Goal: Task Accomplishment & Management: Use online tool/utility

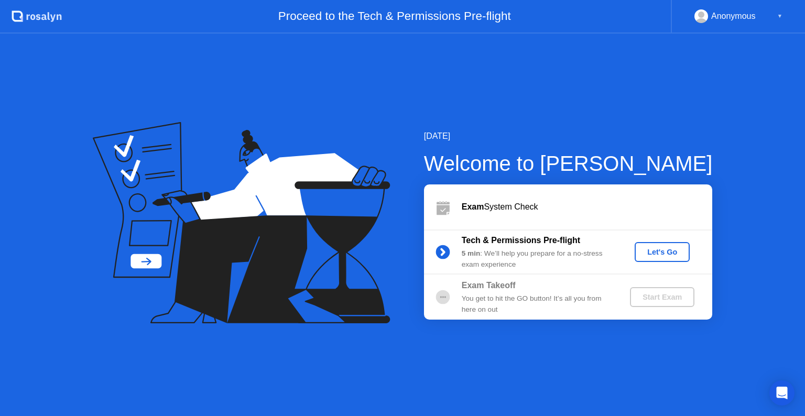
click at [658, 249] on div "Let's Go" at bounding box center [662, 252] width 47 height 8
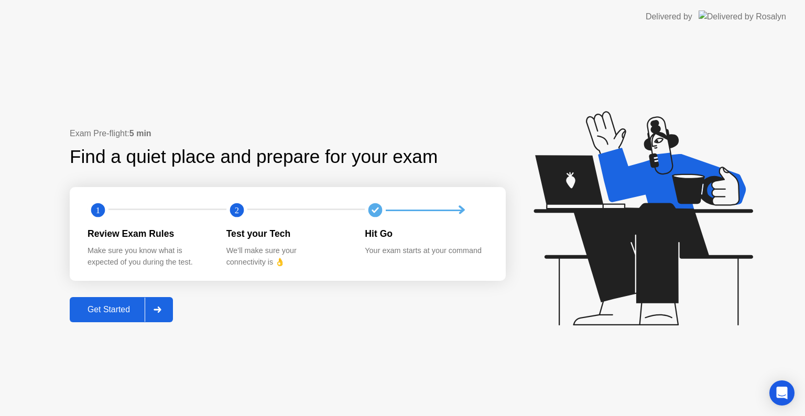
click at [338, 241] on div "Test your Tech We’ll make sure your connectivity is 👌" at bounding box center [295, 247] width 139 height 41
click at [112, 311] on div "Get Started" at bounding box center [109, 309] width 72 height 9
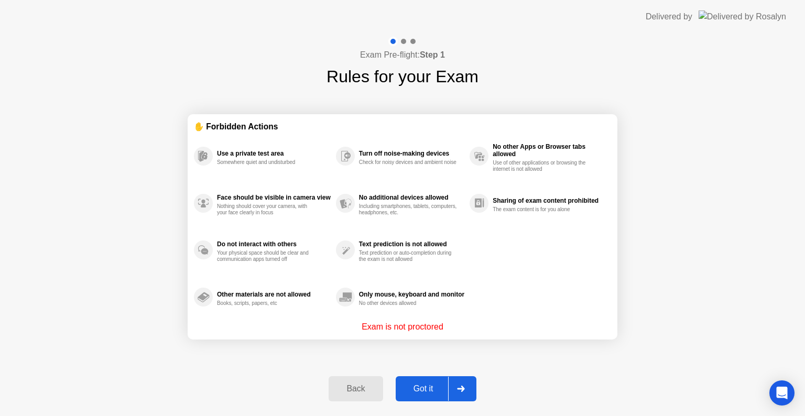
click at [404, 328] on p "Exam is not proctored" at bounding box center [403, 327] width 82 height 13
click at [428, 390] on div "Got it" at bounding box center [423, 388] width 49 height 9
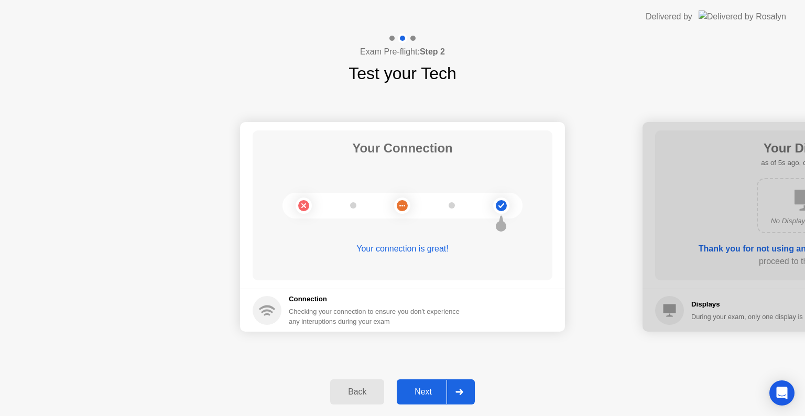
click at [427, 392] on div "Next" at bounding box center [423, 391] width 47 height 9
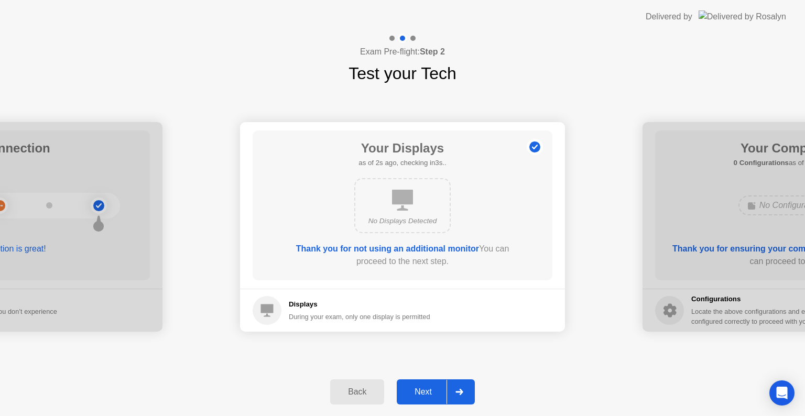
click at [434, 394] on div "Next" at bounding box center [423, 391] width 47 height 9
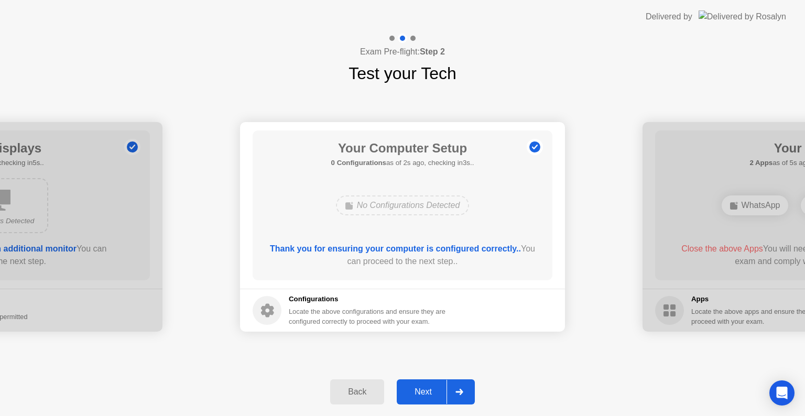
click at [429, 393] on div "Next" at bounding box center [423, 391] width 47 height 9
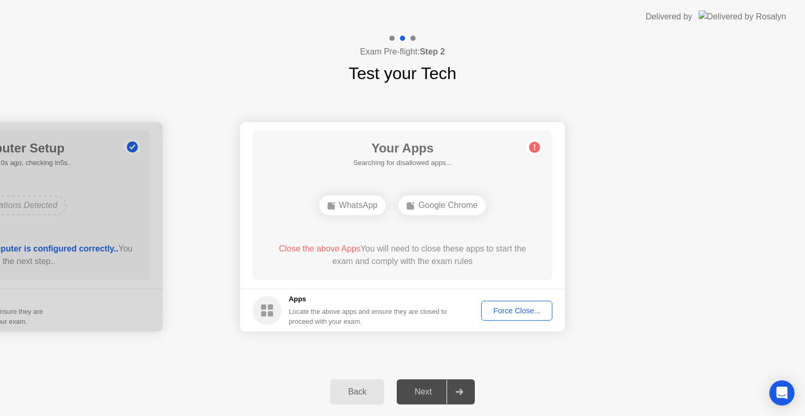
click at [518, 314] on div "Force Close..." at bounding box center [517, 311] width 64 height 8
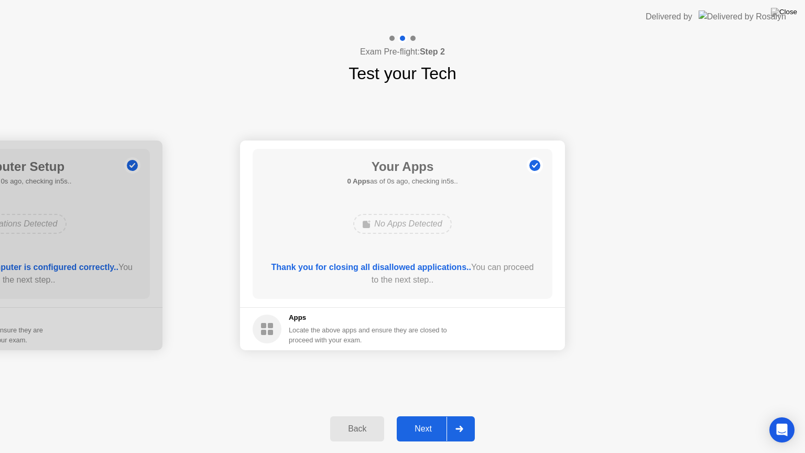
click at [411, 416] on div "Next" at bounding box center [423, 428] width 47 height 9
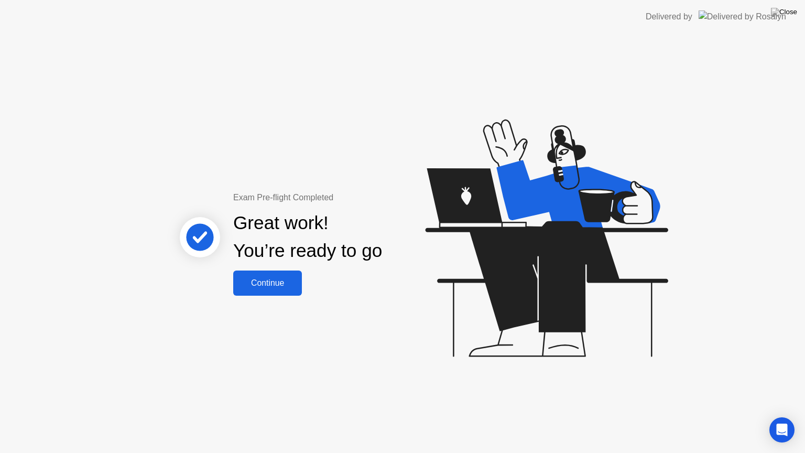
click at [273, 286] on div "Continue" at bounding box center [267, 282] width 62 height 9
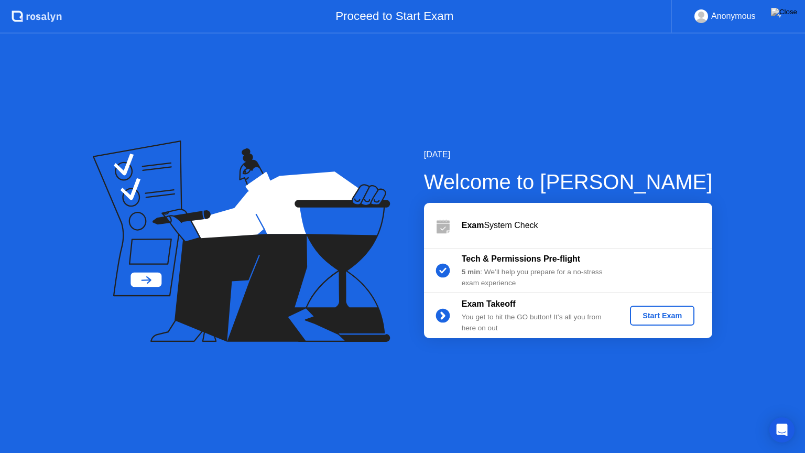
click at [663, 314] on div "Start Exam" at bounding box center [662, 315] width 56 height 8
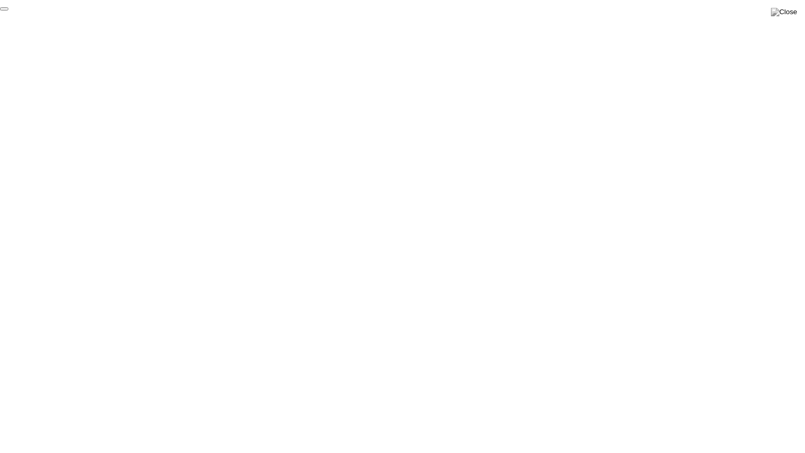
click div "End Proctoring Session"
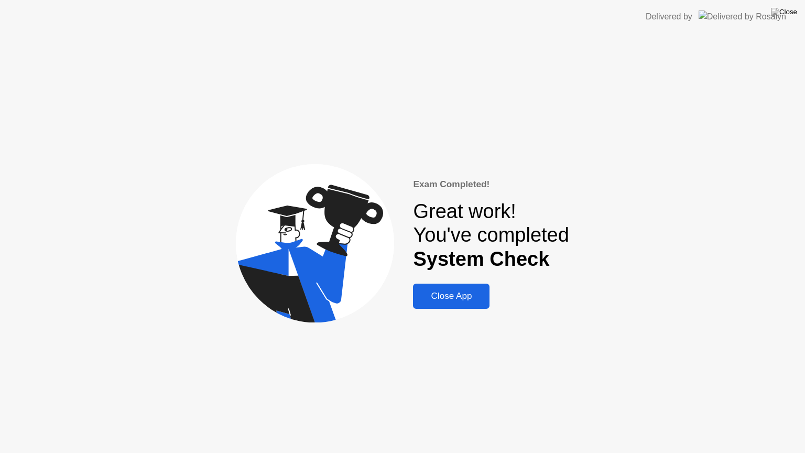
click at [446, 303] on button "Close App" at bounding box center [451, 296] width 77 height 25
